Goal: Find specific page/section: Find specific page/section

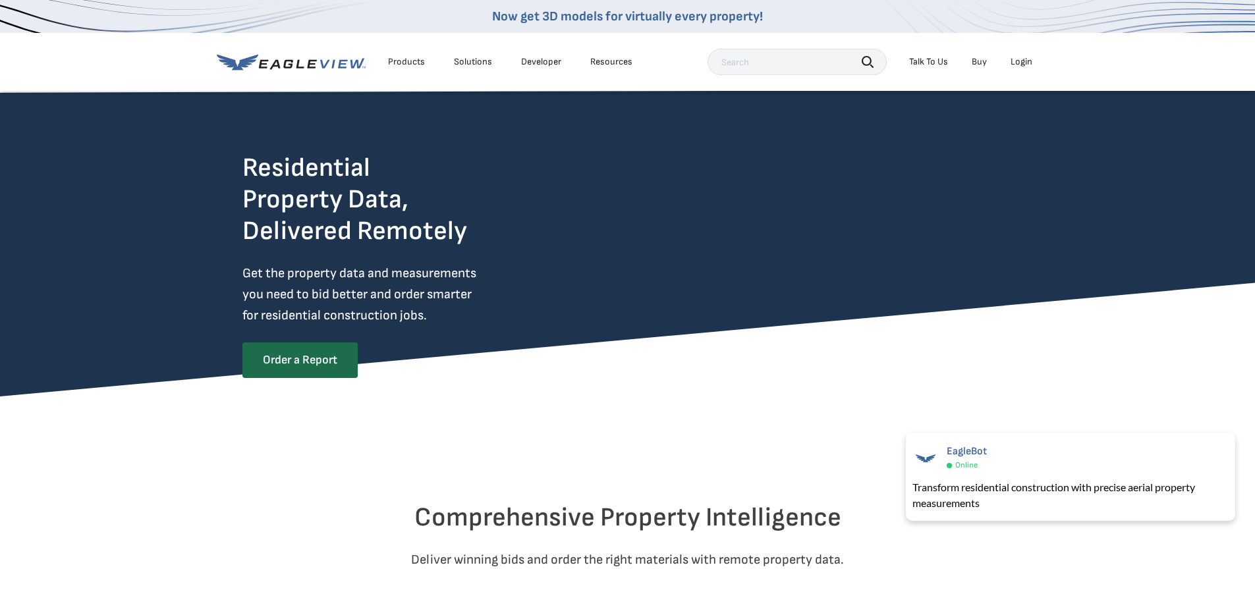
click at [932, 63] on div "Talk To Us" at bounding box center [928, 62] width 39 height 12
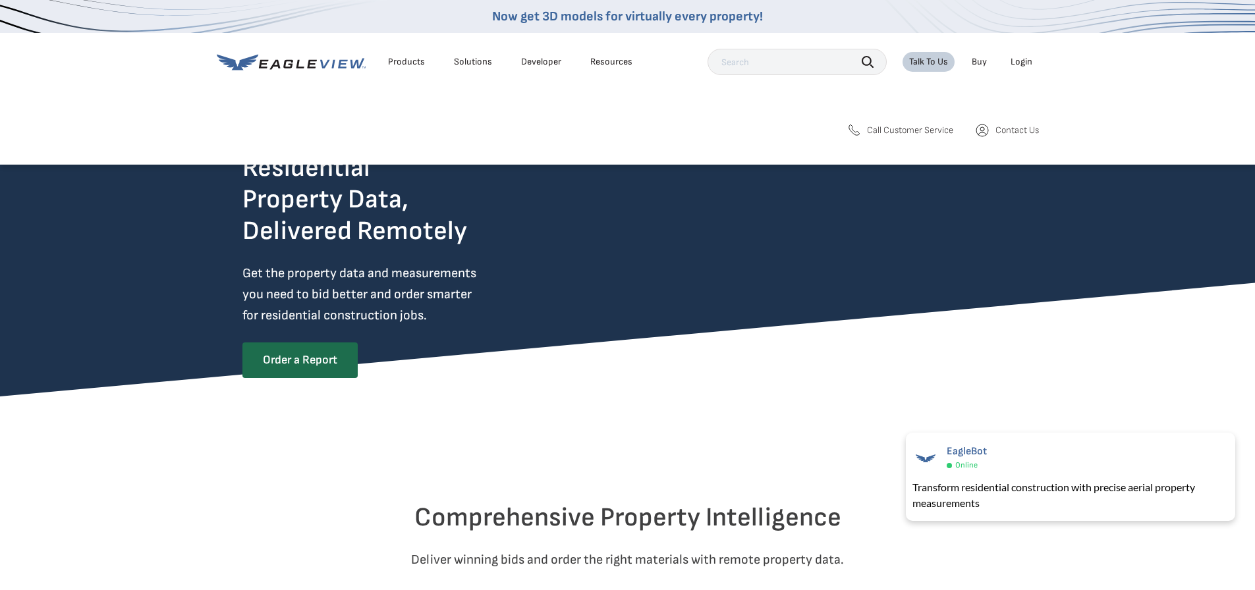
click at [999, 132] on span "Contact Us" at bounding box center [1016, 131] width 43 height 12
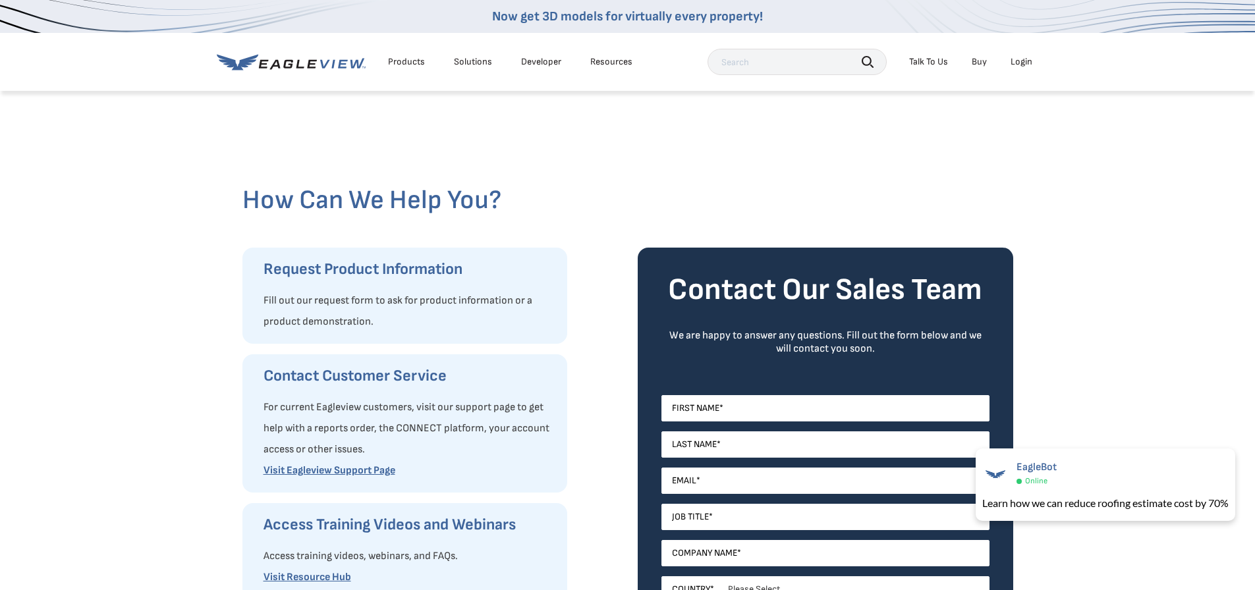
click at [150, 186] on div "How Can We Help You? Request Product Information Fill out our request form to a…" at bounding box center [627, 474] width 1255 height 769
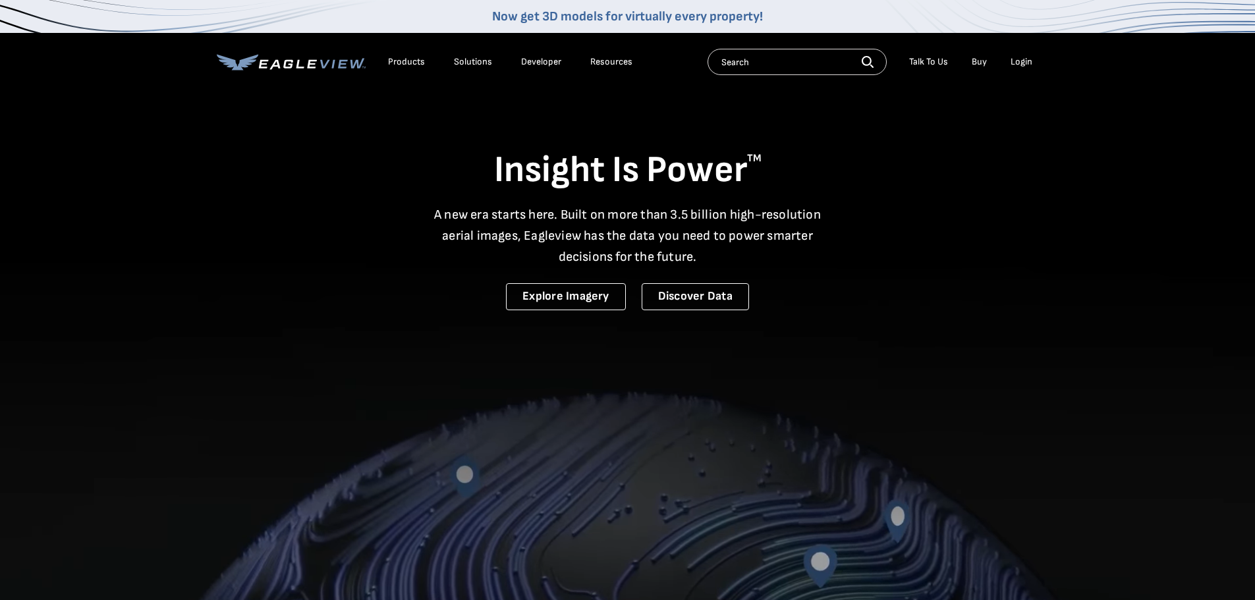
click at [1018, 63] on div "Login" at bounding box center [1022, 62] width 22 height 12
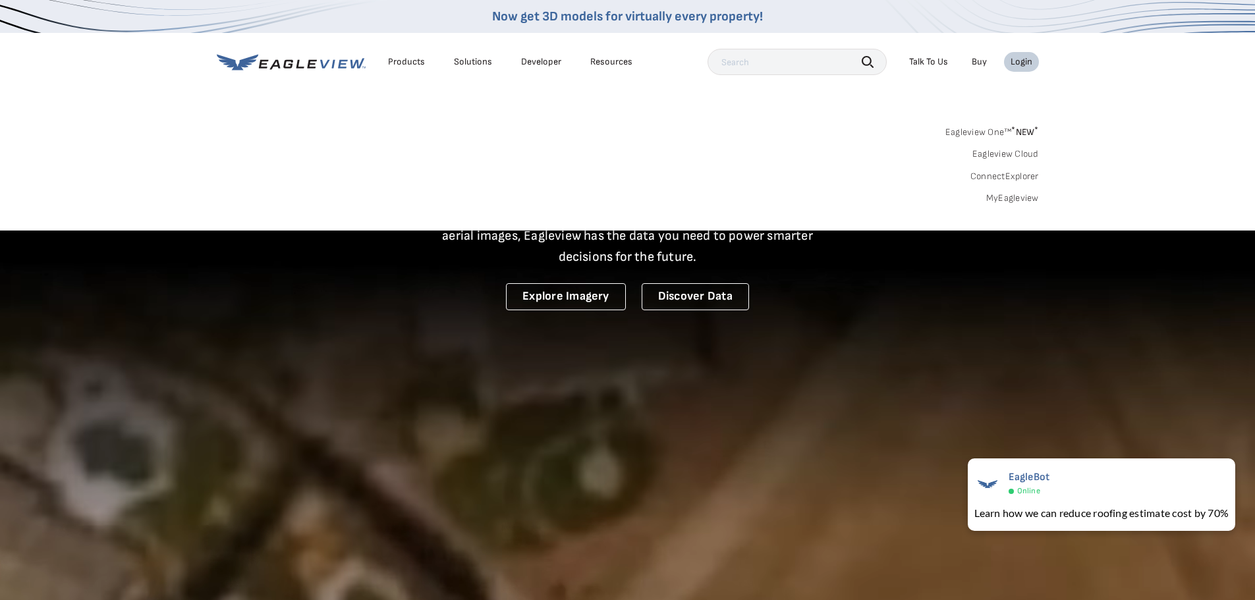
click at [830, 139] on div "Eagleview One™ * NEW * Eagleview Cloud ConnectExplorer MyEagleview" at bounding box center [628, 164] width 822 height 82
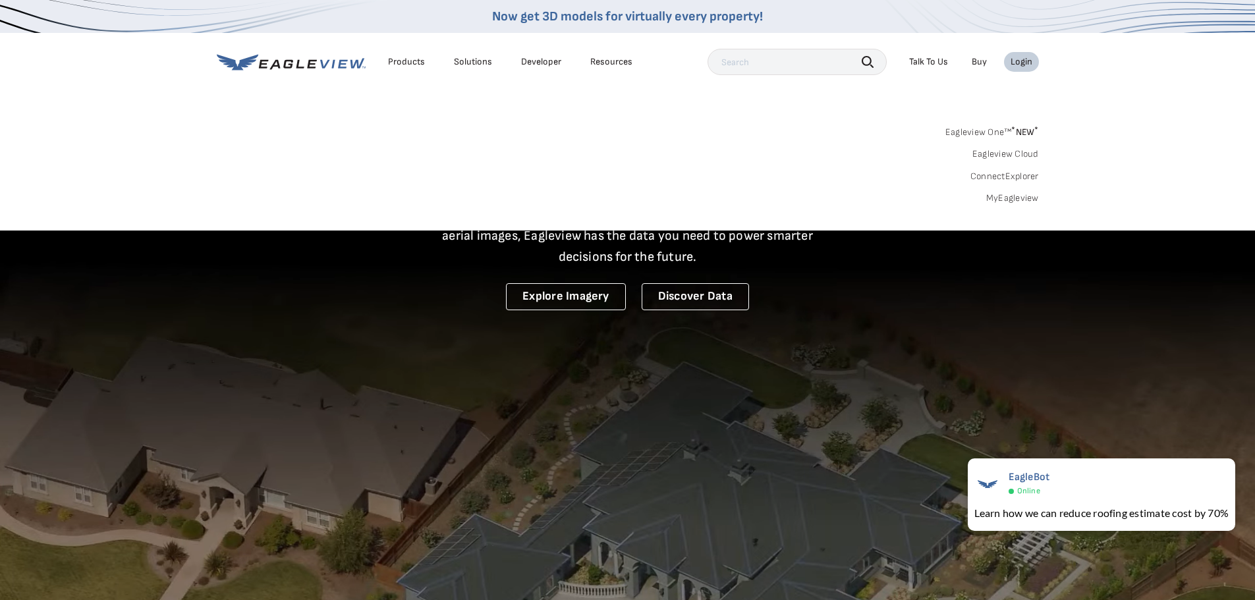
click at [1012, 199] on link "MyEagleview" at bounding box center [1012, 198] width 53 height 12
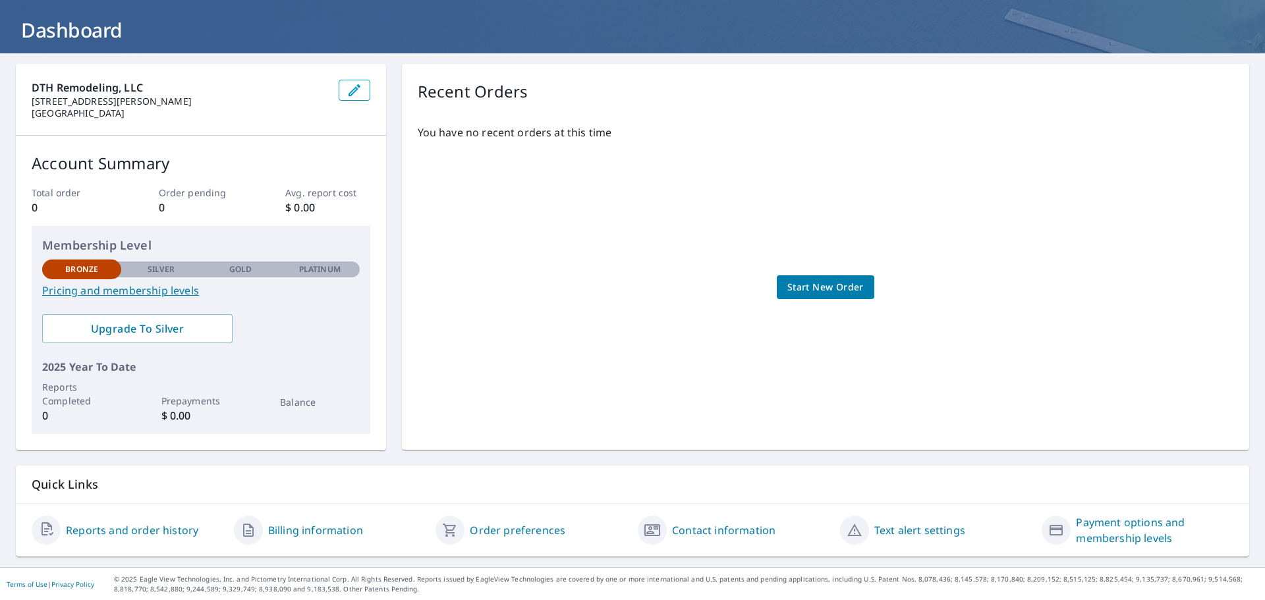
scroll to position [69, 0]
